Goal: Task Accomplishment & Management: Use online tool/utility

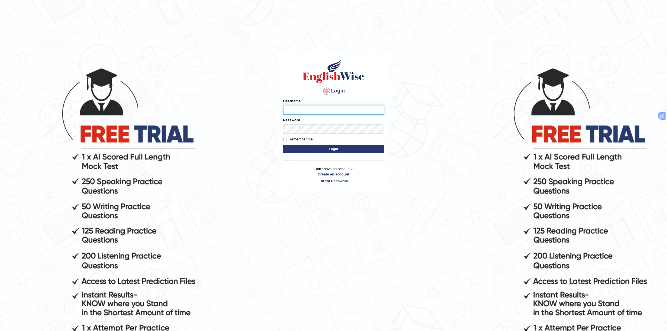
type input "Rakeshtharrai"
click at [334, 200] on div "Login Please fix the following errors: Username Rakeshtharrai Password Remember…" at bounding box center [334, 198] width 112 height 331
click at [350, 153] on button "Login" at bounding box center [333, 149] width 101 height 8
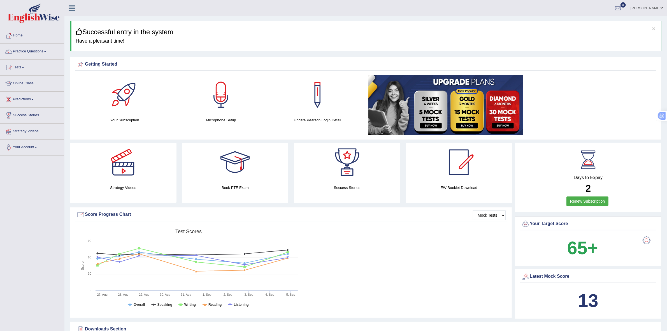
click at [335, 241] on div "Created with Highcharts 7.1.2 Score Test scores Overall Speaking Writing Readin…" at bounding box center [291, 270] width 432 height 89
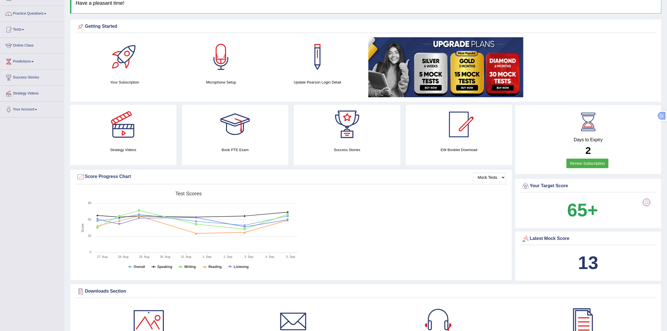
scroll to position [46, 0]
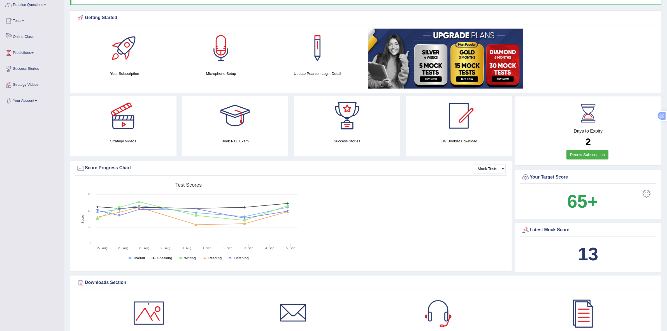
click at [16, 18] on link "Tests" at bounding box center [32, 20] width 64 height 14
click at [21, 54] on link "History" at bounding box center [36, 54] width 52 height 10
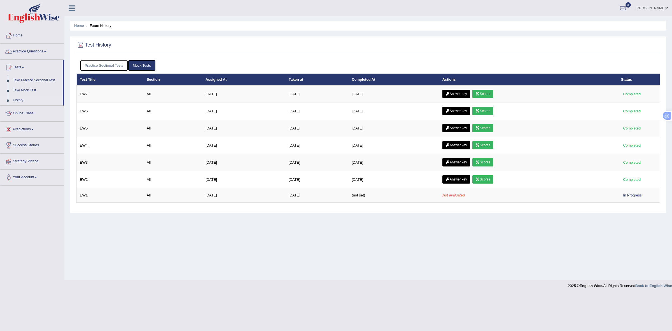
click at [139, 64] on link "Mock Tests" at bounding box center [141, 65] width 27 height 10
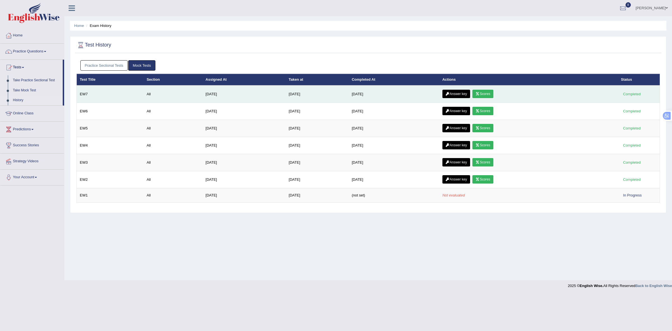
click at [480, 94] on icon at bounding box center [478, 93] width 4 height 3
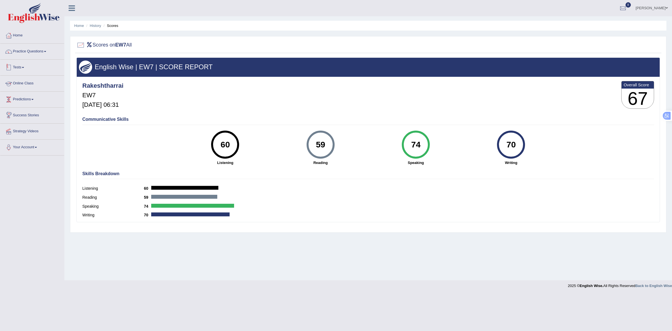
click at [24, 67] on span at bounding box center [23, 67] width 2 height 1
click at [26, 87] on link "Take Mock Test" at bounding box center [36, 90] width 52 height 10
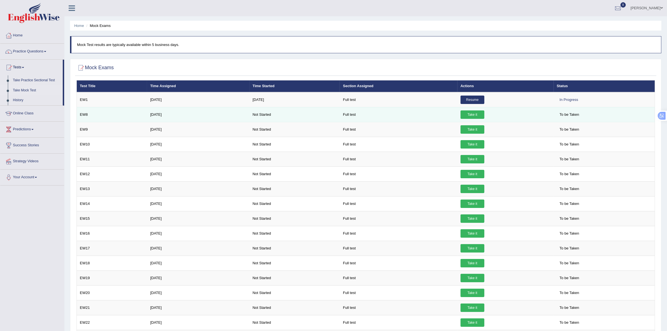
click at [475, 117] on link "Take it" at bounding box center [472, 114] width 24 height 8
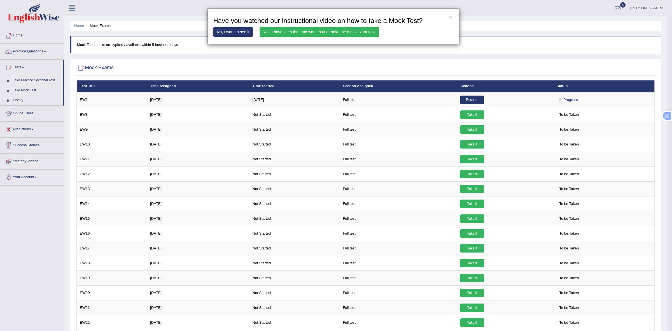
click at [373, 32] on link "Yes, I have seen that and want to undertake the mock exam now" at bounding box center [320, 32] width 120 height 10
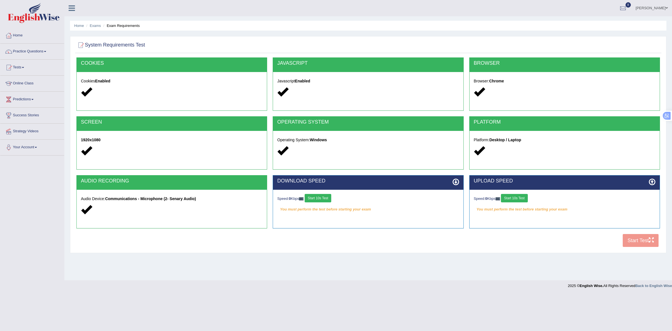
click at [324, 196] on button "Start 10s Test" at bounding box center [318, 198] width 27 height 8
click at [516, 196] on button "Start 10s Test" at bounding box center [514, 198] width 27 height 8
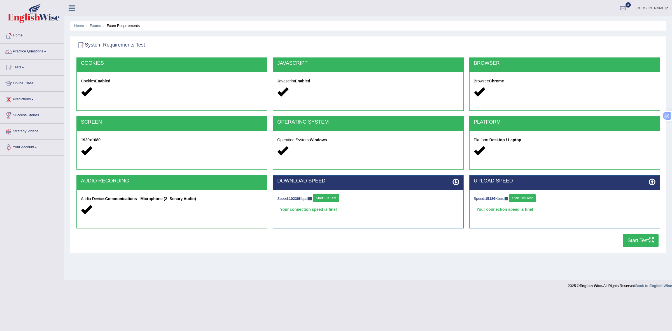
click at [639, 241] on button "Start Test" at bounding box center [641, 240] width 36 height 13
